Goal: Task Accomplishment & Management: Manage account settings

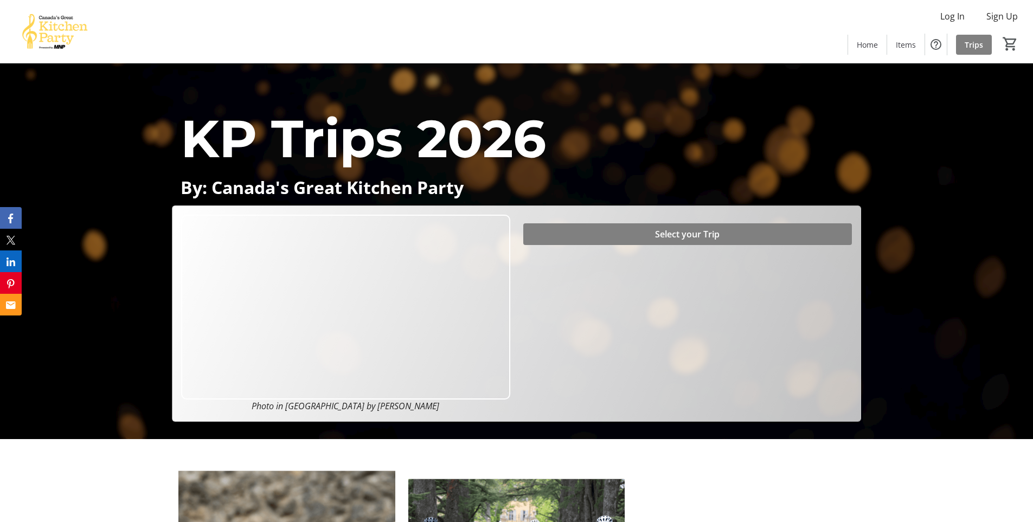
scroll to position [108, 0]
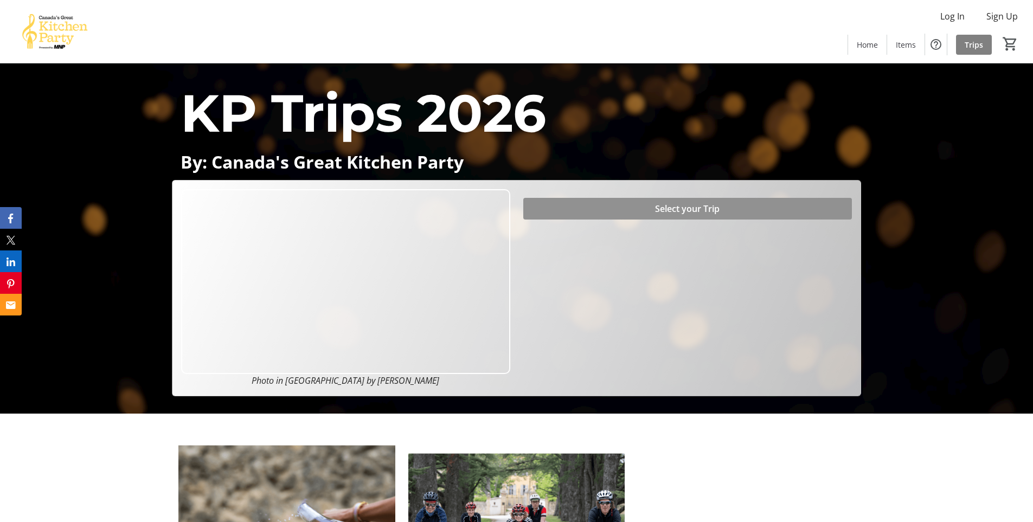
click at [699, 206] on span "Select your Trip" at bounding box center [687, 208] width 65 height 13
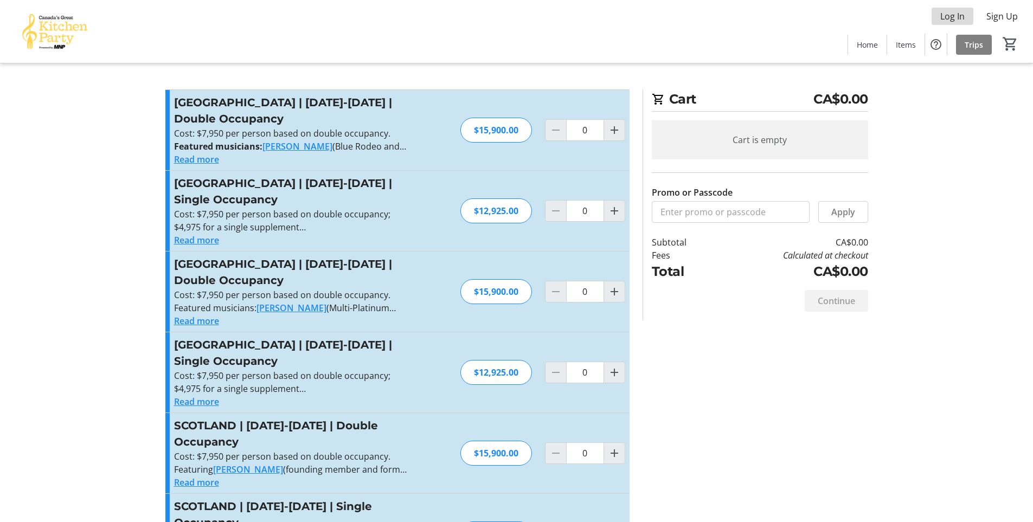
click at [961, 14] on span "Log In" at bounding box center [952, 16] width 24 height 13
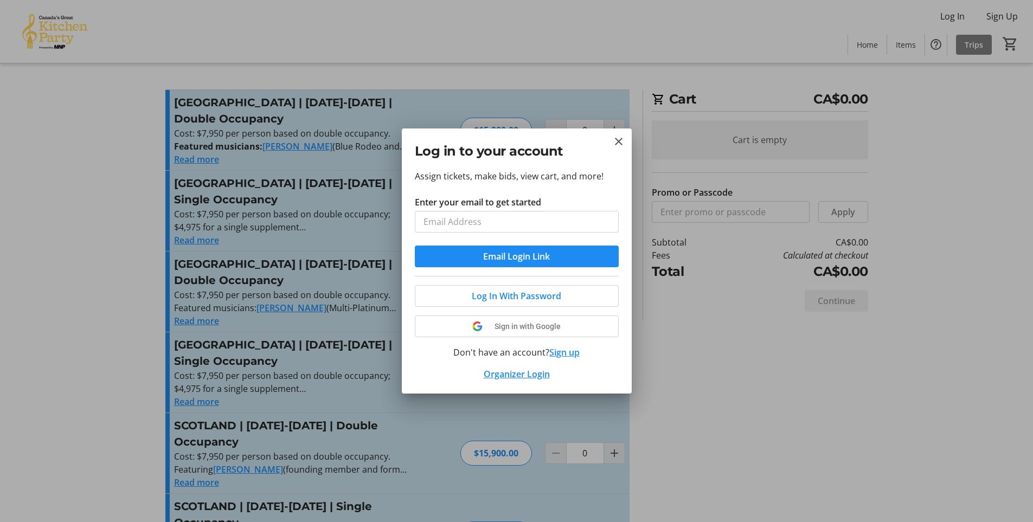
click at [493, 223] on input "Enter your email to get started" at bounding box center [517, 222] width 204 height 22
type input "[EMAIL_ADDRESS][DOMAIN_NAME]"
click at [517, 259] on span "Email Login Link" at bounding box center [516, 256] width 67 height 13
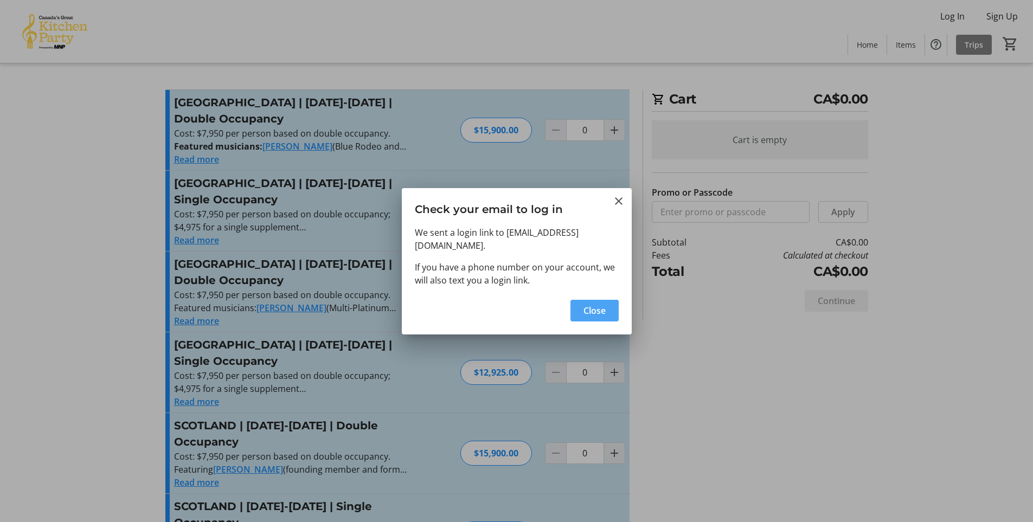
click at [605, 304] on span "Close" at bounding box center [595, 310] width 22 height 13
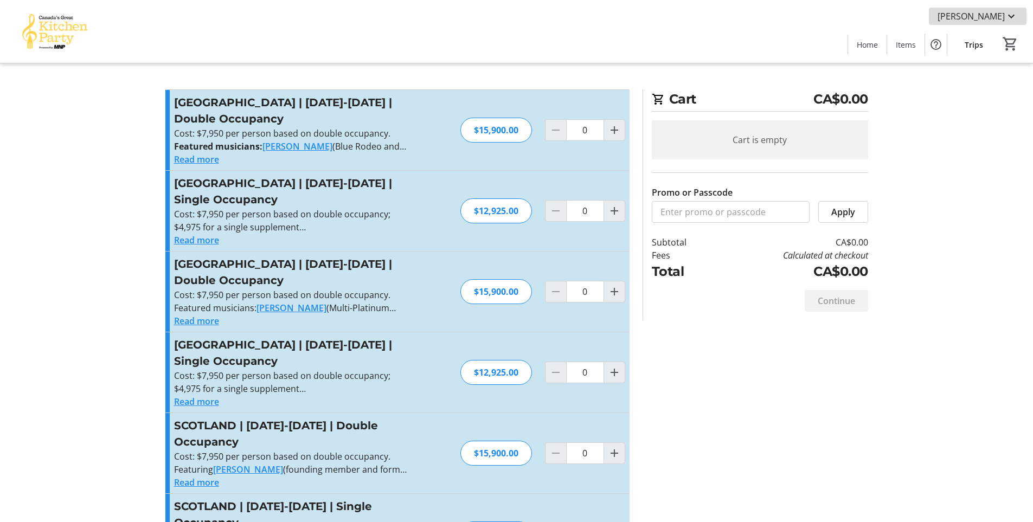
click at [1005, 14] on mat-icon at bounding box center [1011, 16] width 13 height 13
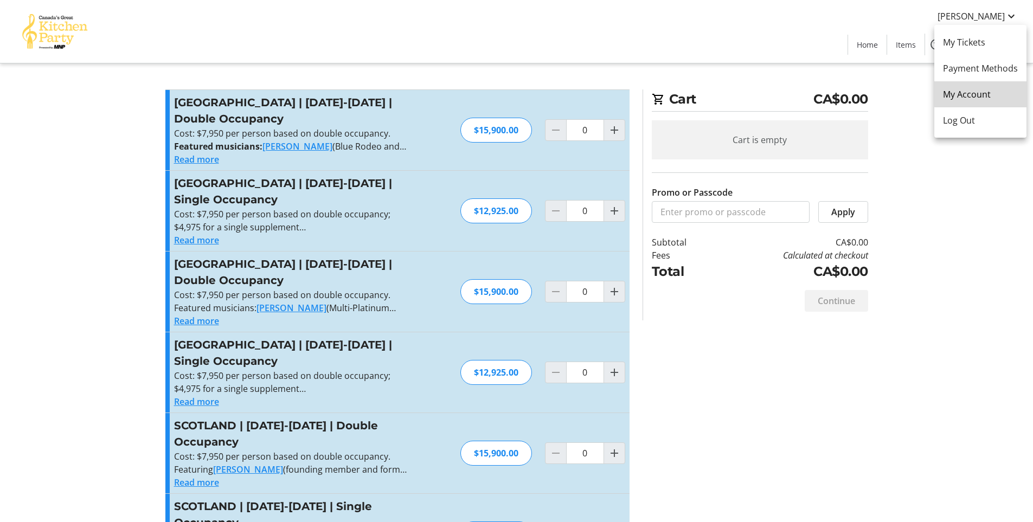
click at [983, 91] on span "My Account" at bounding box center [980, 94] width 75 height 13
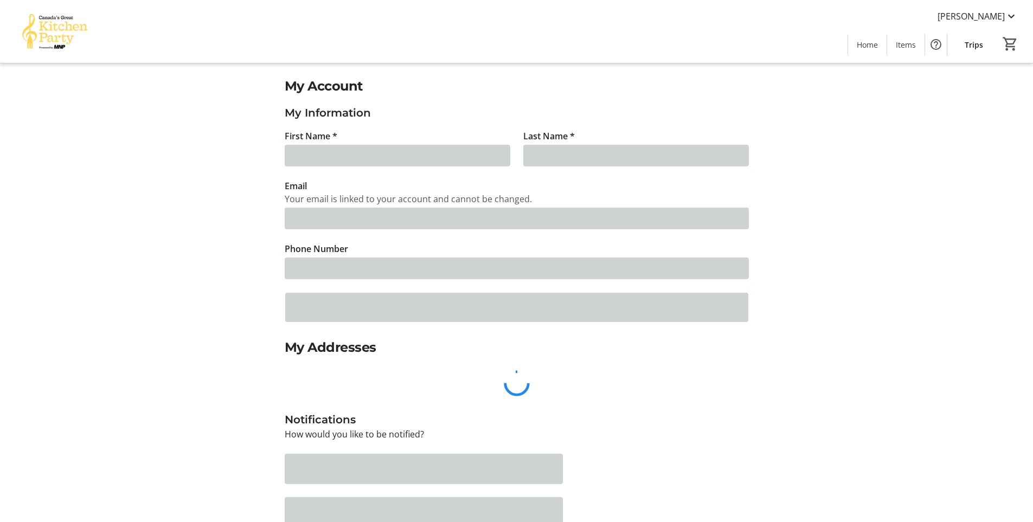
type input "[PERSON_NAME]"
type input "[EMAIL_ADDRESS][DOMAIN_NAME]"
type input "[PHONE_NUMBER]"
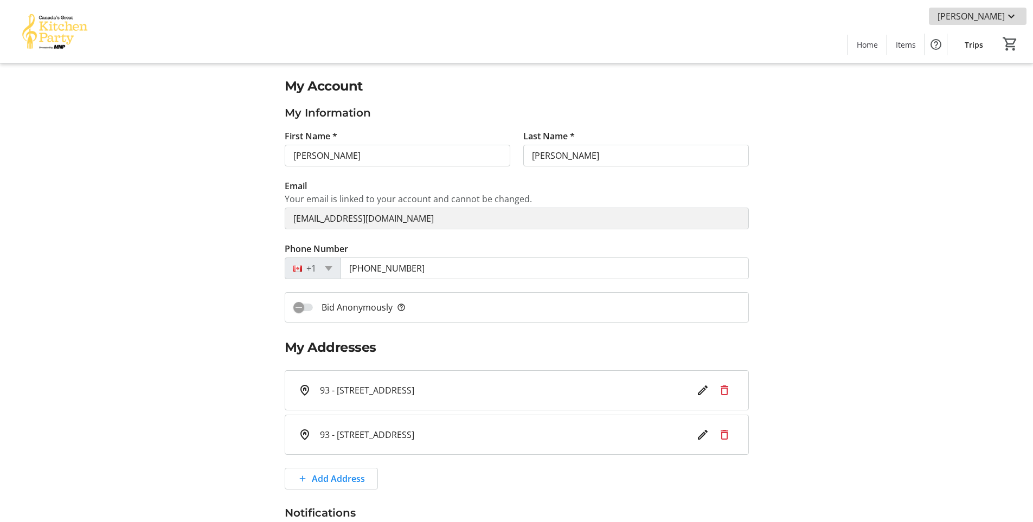
click at [1016, 13] on mat-icon at bounding box center [1011, 16] width 13 height 13
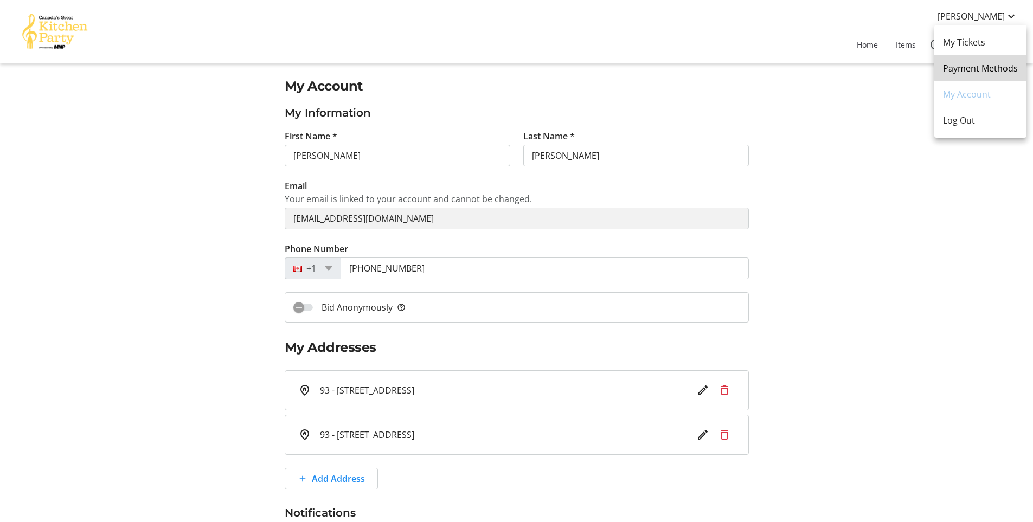
click at [988, 62] on span "Payment Methods" at bounding box center [980, 68] width 75 height 13
